Goal: Navigation & Orientation: Find specific page/section

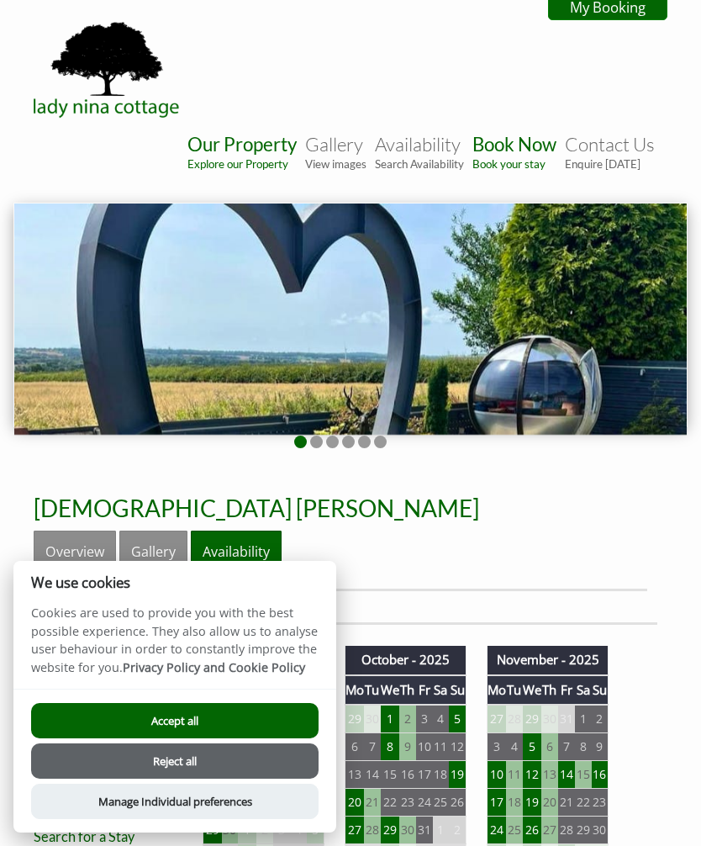
click at [246, 721] on button "Accept all" at bounding box center [175, 720] width 288 height 35
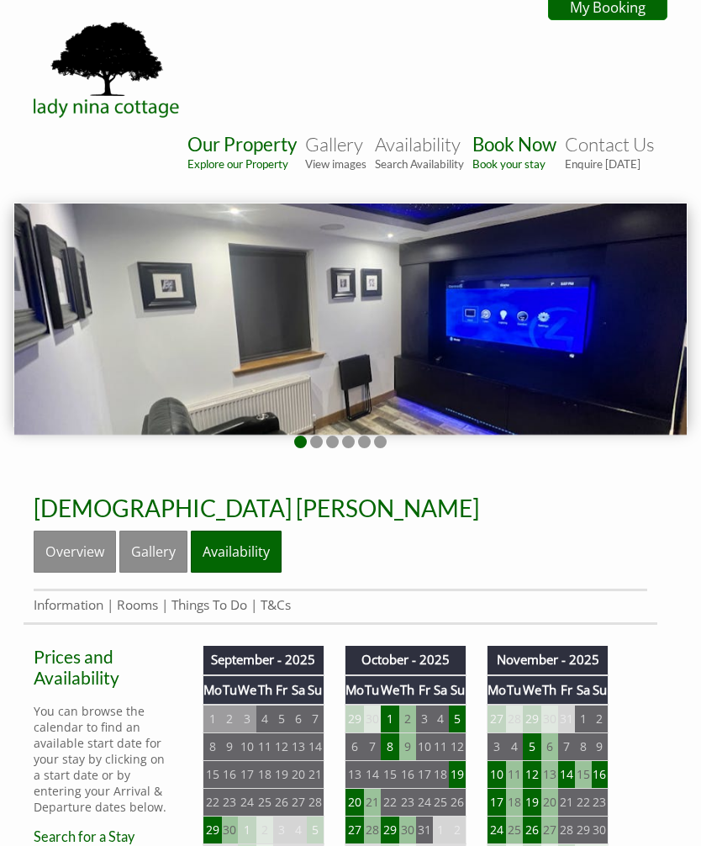
click at [600, 325] on img at bounding box center [350, 318] width 673 height 231
click at [639, 335] on img at bounding box center [350, 318] width 673 height 231
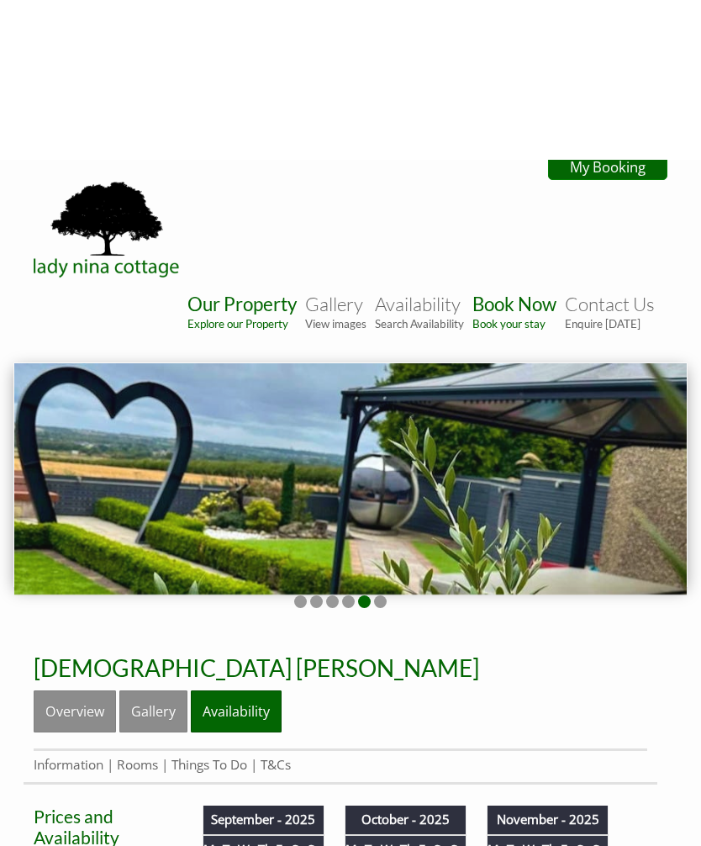
click at [610, 8] on link "My Booking" at bounding box center [607, 7] width 119 height 26
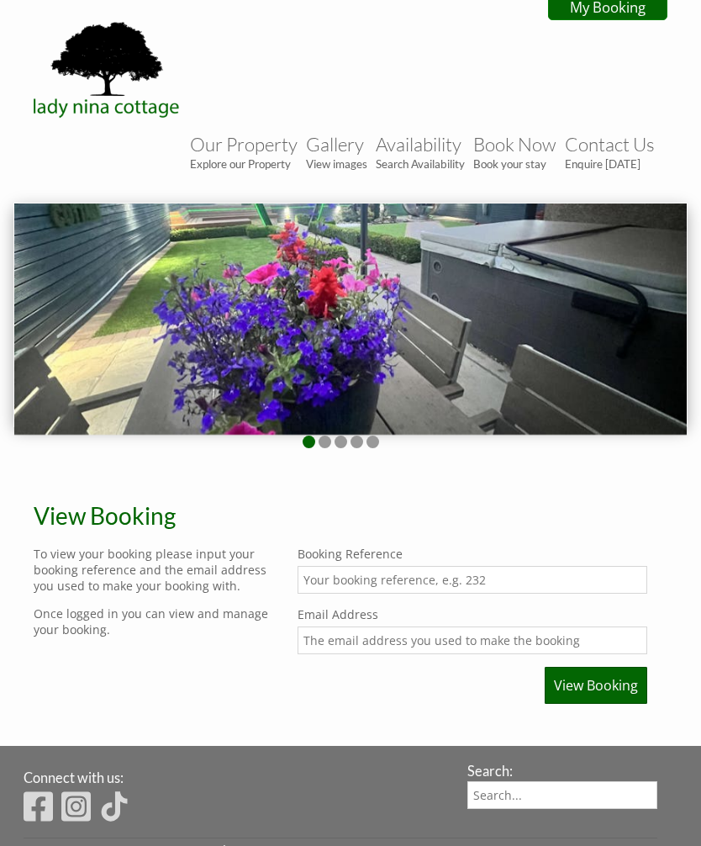
click at [614, 285] on img at bounding box center [350, 318] width 673 height 231
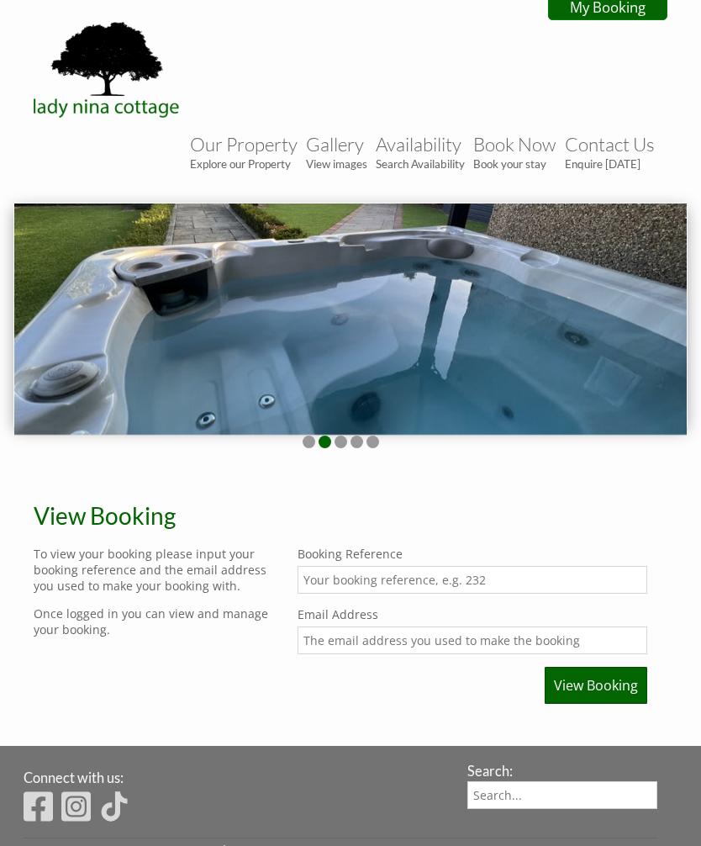
click at [629, 313] on img at bounding box center [350, 318] width 673 height 231
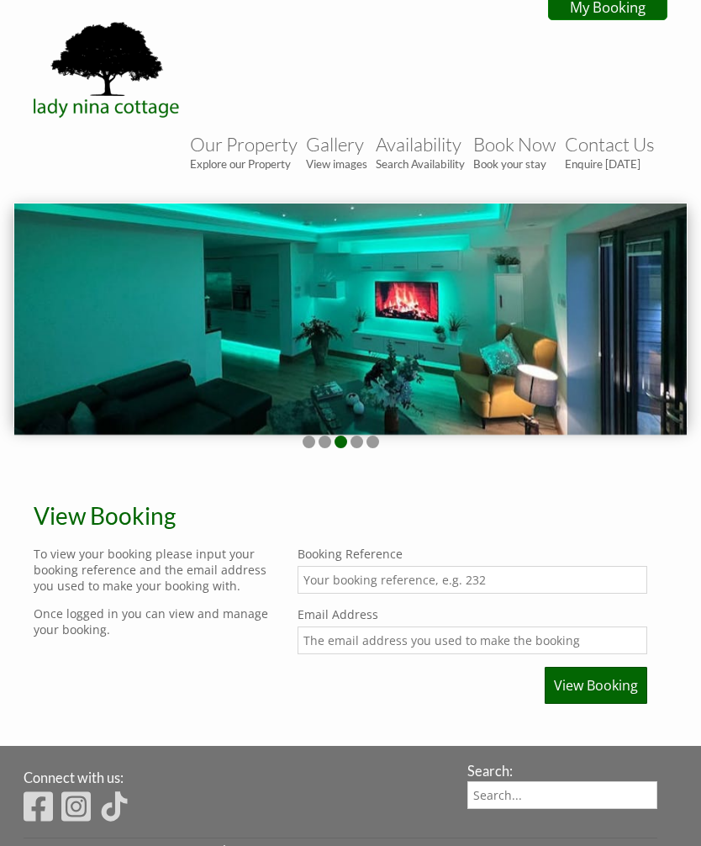
click at [626, 331] on img at bounding box center [350, 318] width 673 height 231
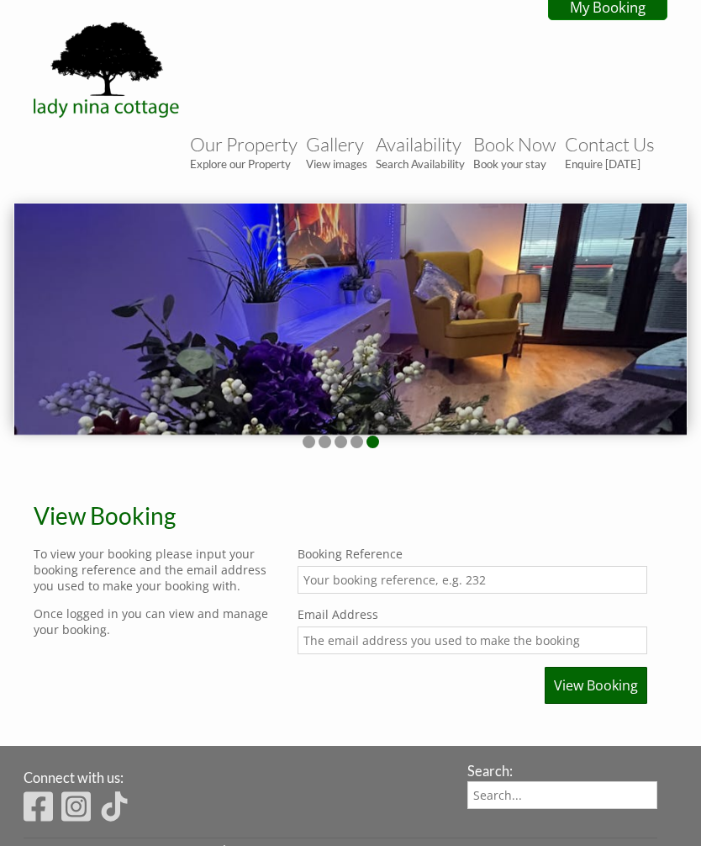
click at [250, 154] on link "Our Property Explore our Property" at bounding box center [244, 152] width 108 height 38
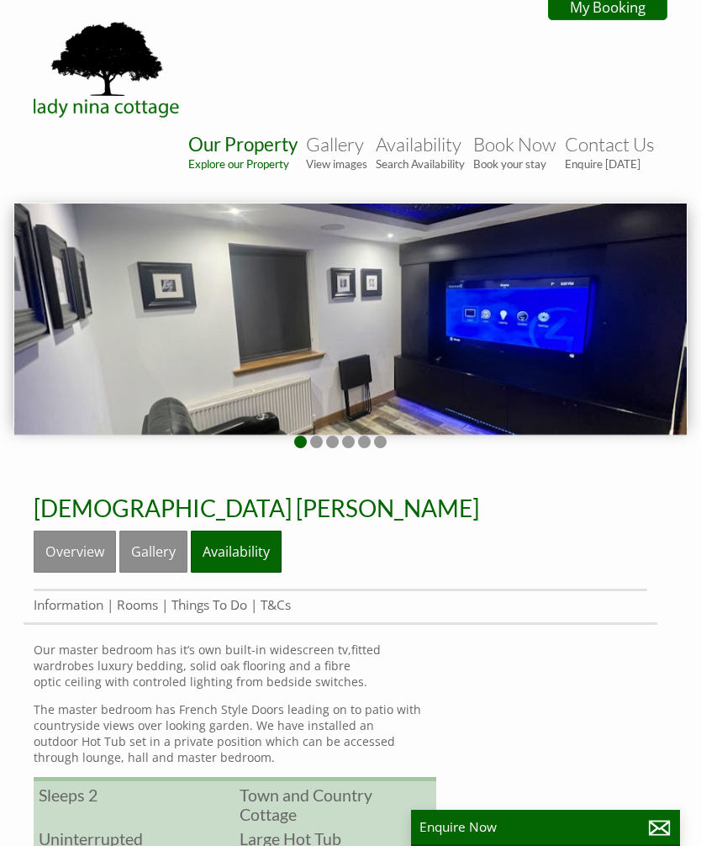
click at [635, 301] on img at bounding box center [350, 318] width 673 height 231
click at [639, 328] on img at bounding box center [350, 318] width 673 height 231
click at [623, 323] on img at bounding box center [350, 318] width 673 height 231
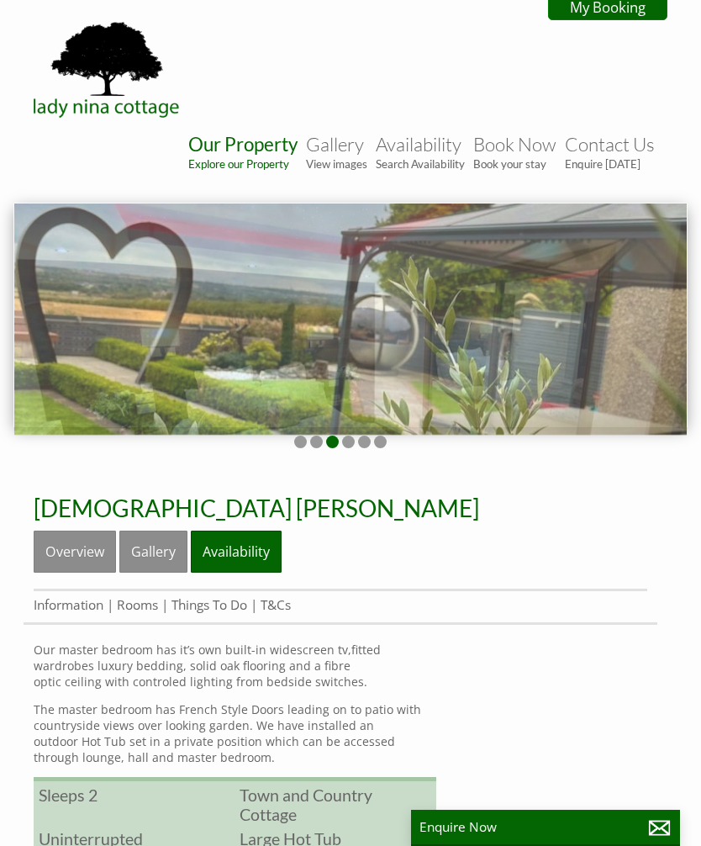
click at [585, 322] on img at bounding box center [350, 318] width 673 height 231
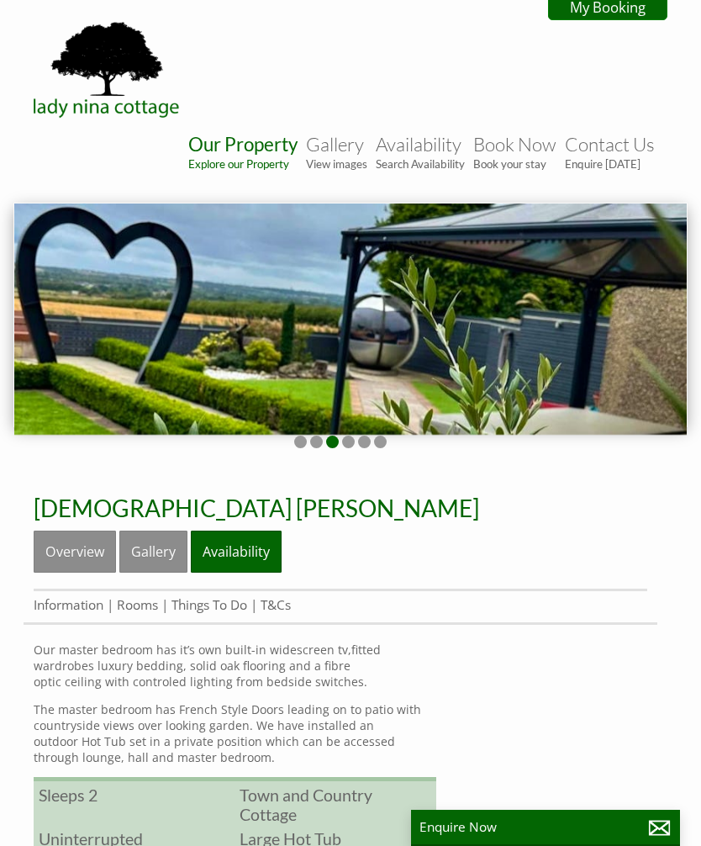
click at [620, 314] on img at bounding box center [350, 318] width 673 height 231
